Goal: Task Accomplishment & Management: Manage account settings

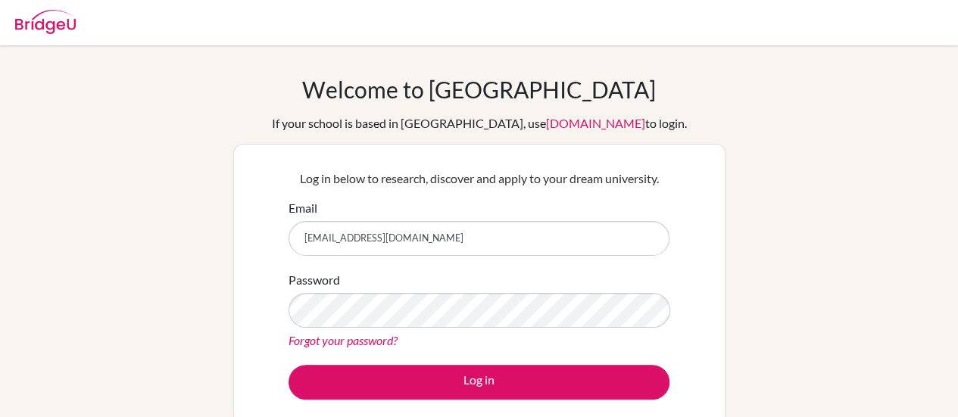
type input "istutikhadka2007@gmail.com"
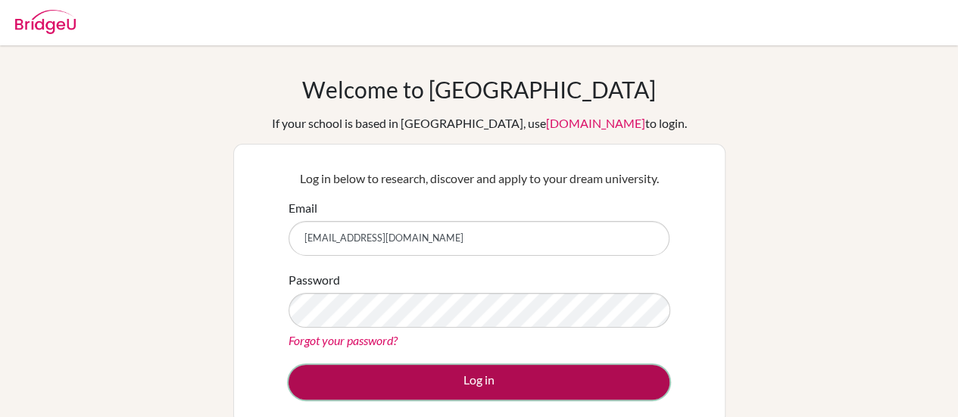
click at [513, 375] on button "Log in" at bounding box center [479, 382] width 381 height 35
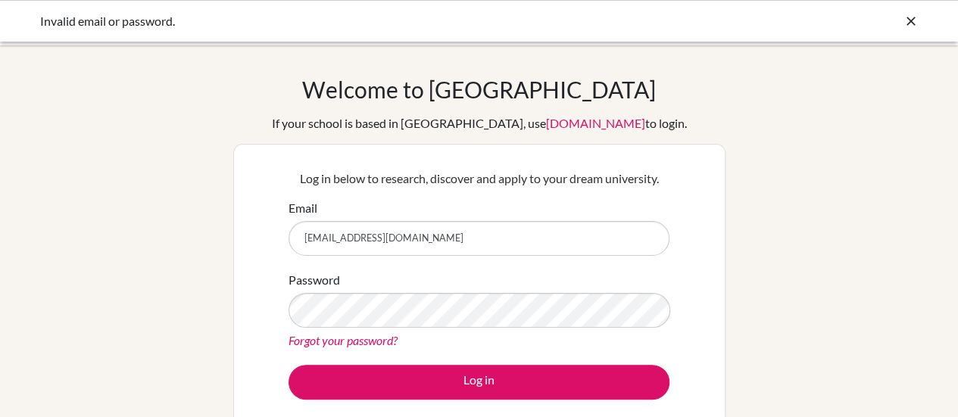
drag, startPoint x: 473, startPoint y: 240, endPoint x: 246, endPoint y: 270, distance: 228.3
click at [246, 270] on div "Log in below to research, discover and apply to your dream university. Email is…" at bounding box center [479, 284] width 492 height 281
type input "[EMAIL_ADDRESS][DOMAIN_NAME]"
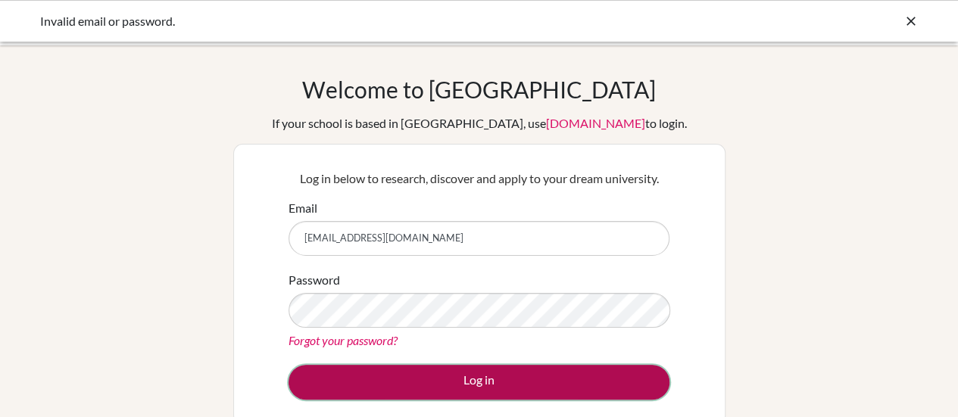
click at [378, 378] on button "Log in" at bounding box center [479, 382] width 381 height 35
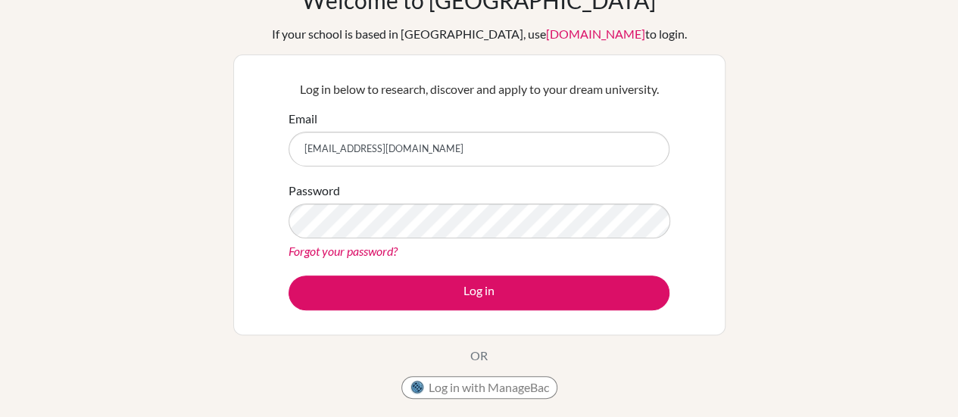
scroll to position [98, 0]
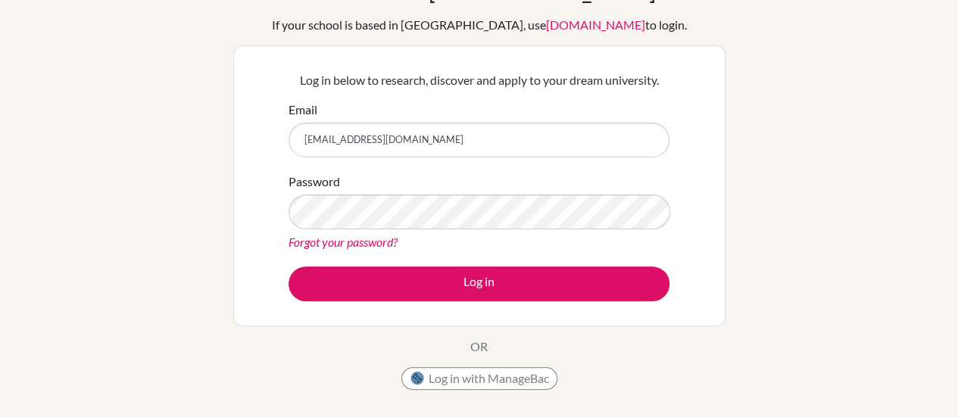
click at [353, 242] on link "Forgot your password?" at bounding box center [343, 242] width 109 height 14
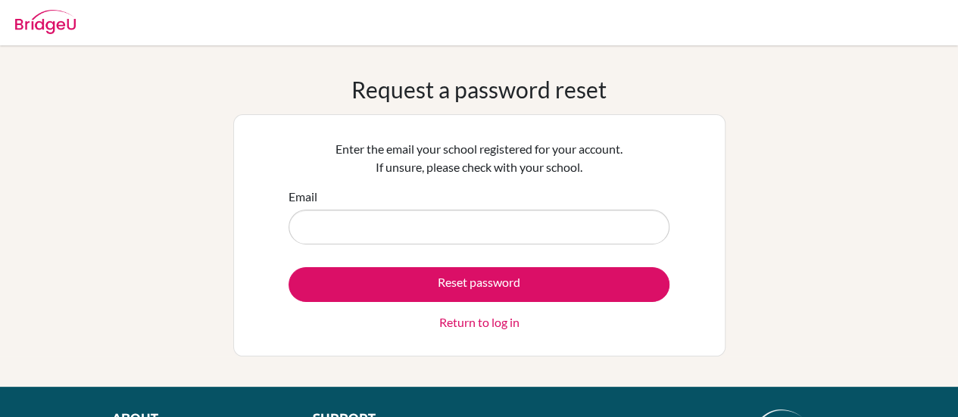
click at [495, 329] on link "Return to log in" at bounding box center [479, 323] width 80 height 18
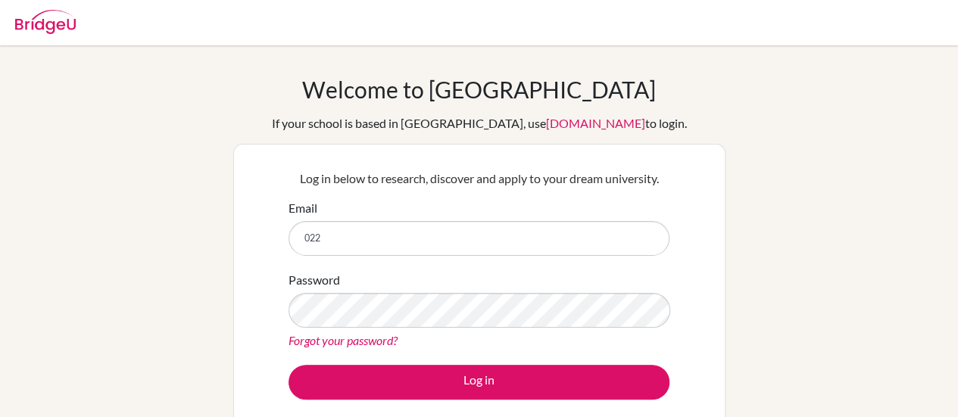
type input "[EMAIL_ADDRESS][DOMAIN_NAME]"
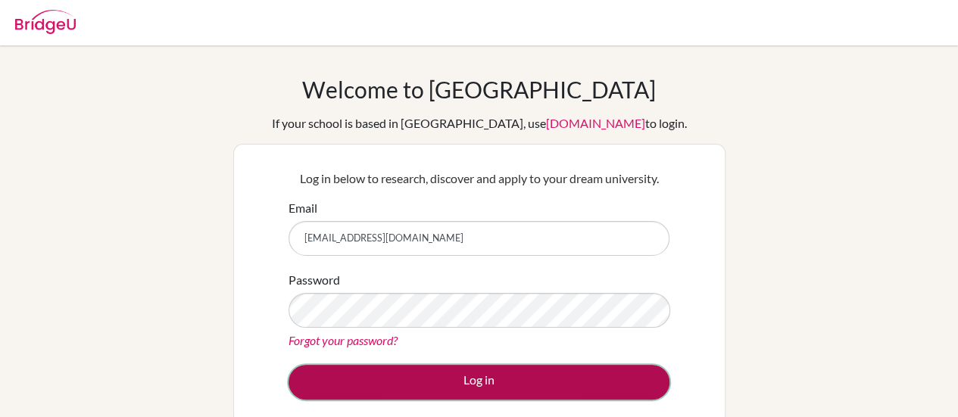
click at [471, 382] on button "Log in" at bounding box center [479, 382] width 381 height 35
